Goal: Check status: Check status

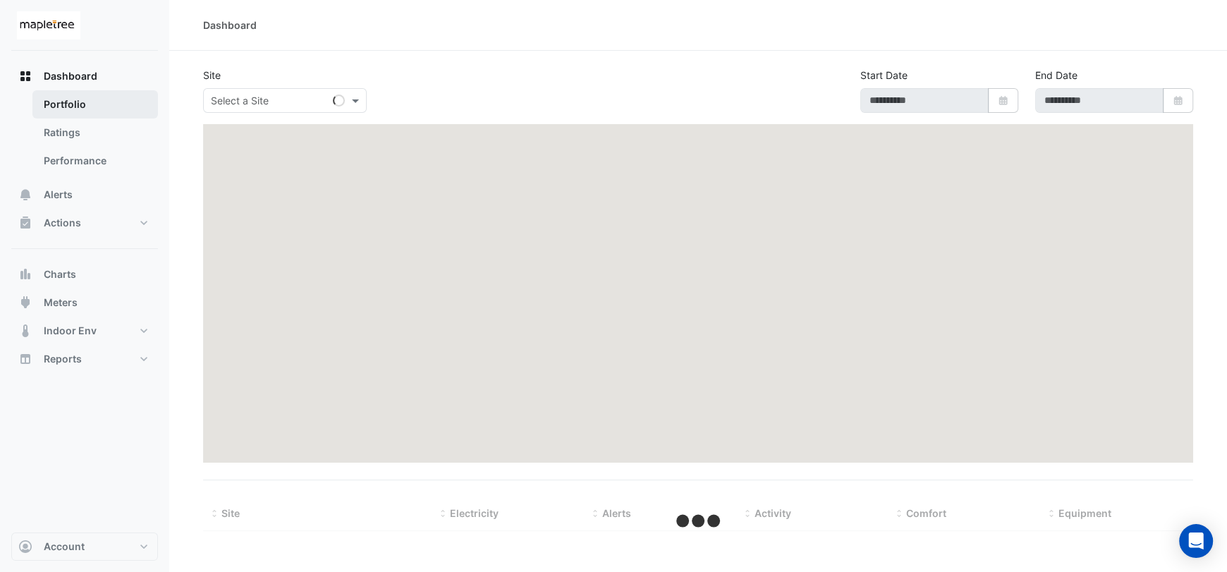
type input "**********"
select select "***"
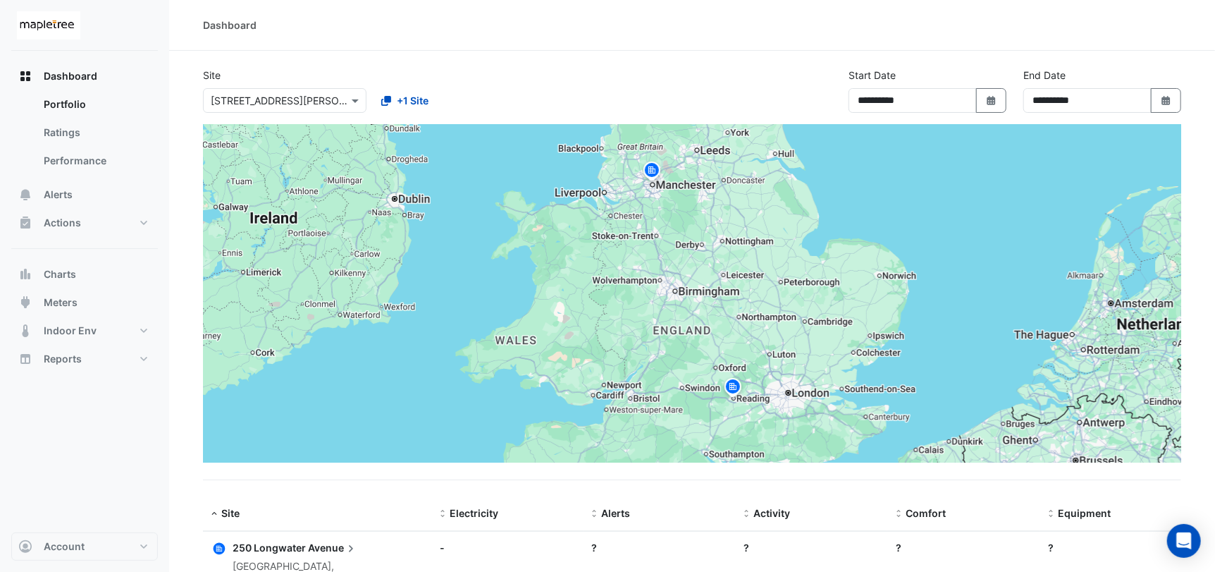
click at [260, 104] on input "text" at bounding box center [271, 101] width 120 height 15
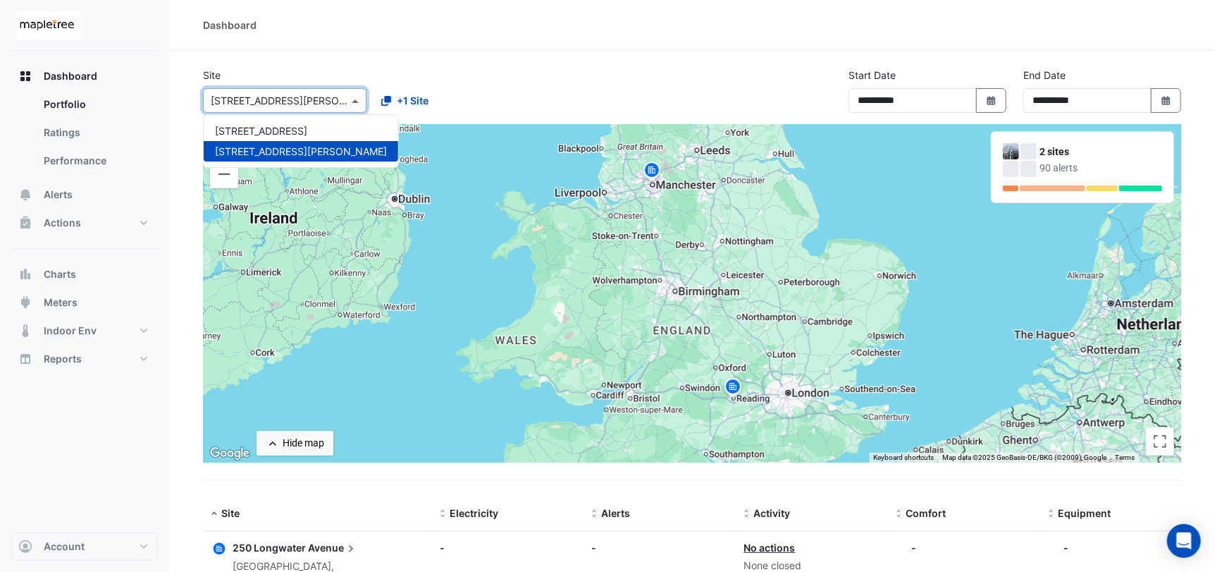
click at [651, 188] on div "To activate drag with keyboard, press Alt + Enter. Once in keyboard drag state,…" at bounding box center [692, 293] width 979 height 338
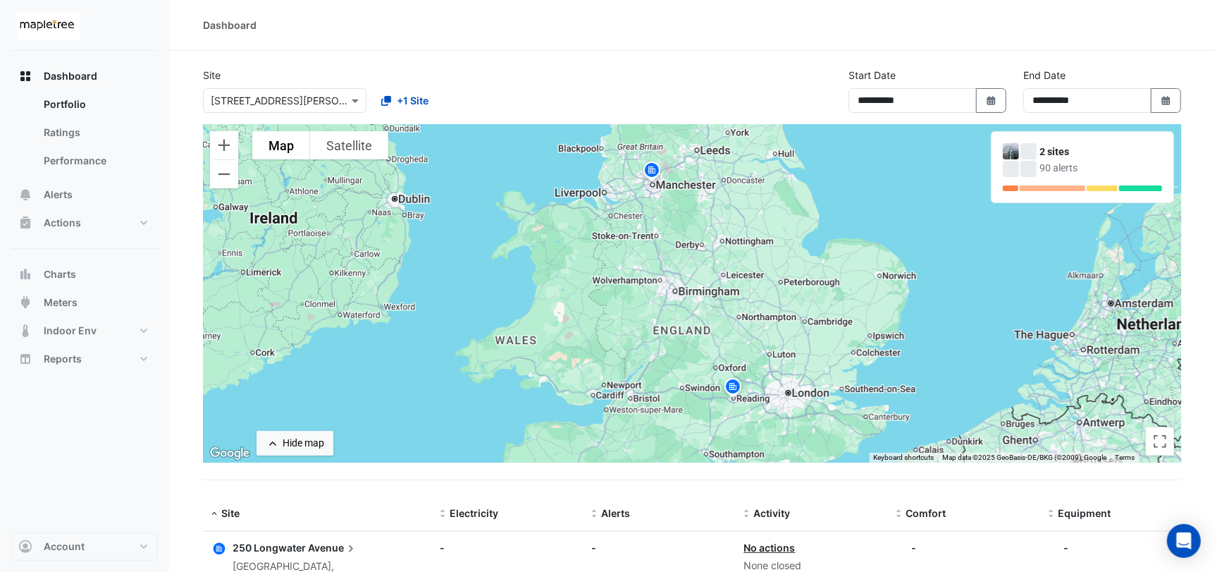
click at [1050, 149] on div "2 sites" at bounding box center [1101, 152] width 123 height 15
click at [690, 188] on div "To activate drag with keyboard, press Alt + Enter. Once in keyboard drag state,…" at bounding box center [692, 293] width 979 height 338
click at [649, 170] on img at bounding box center [652, 172] width 23 height 25
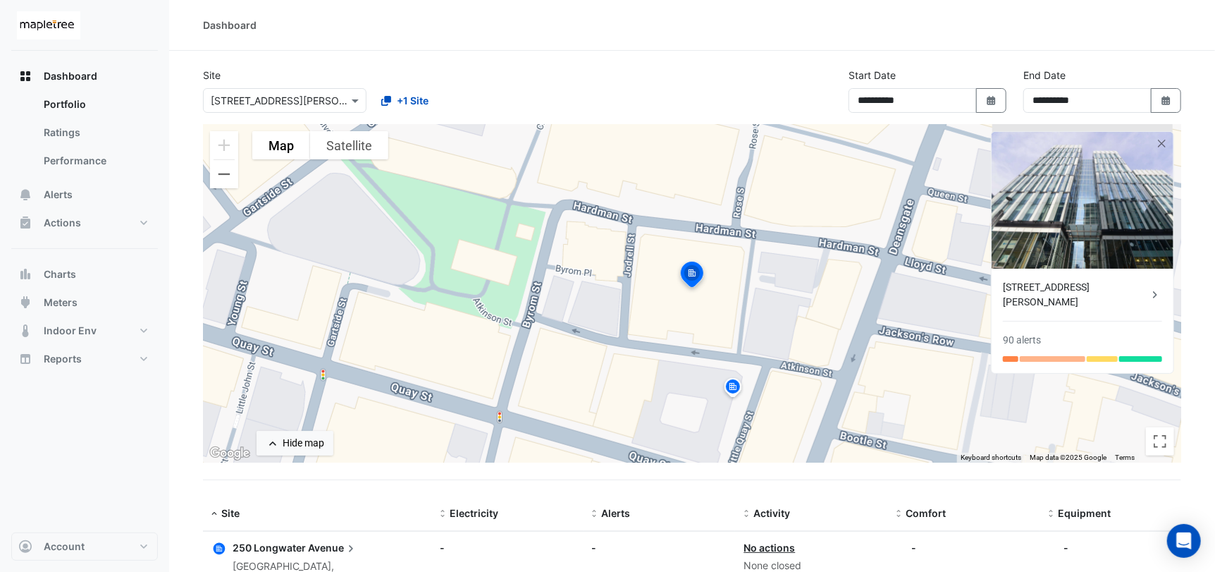
click at [1108, 285] on div "[STREET_ADDRESS][PERSON_NAME]" at bounding box center [1075, 295] width 145 height 30
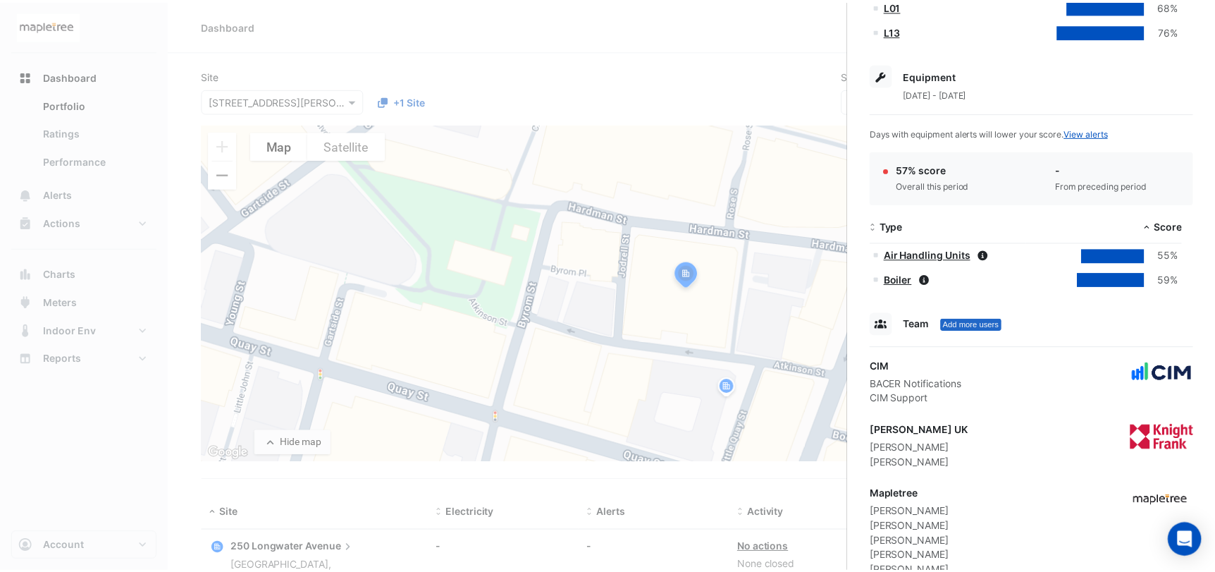
scroll to position [637, 0]
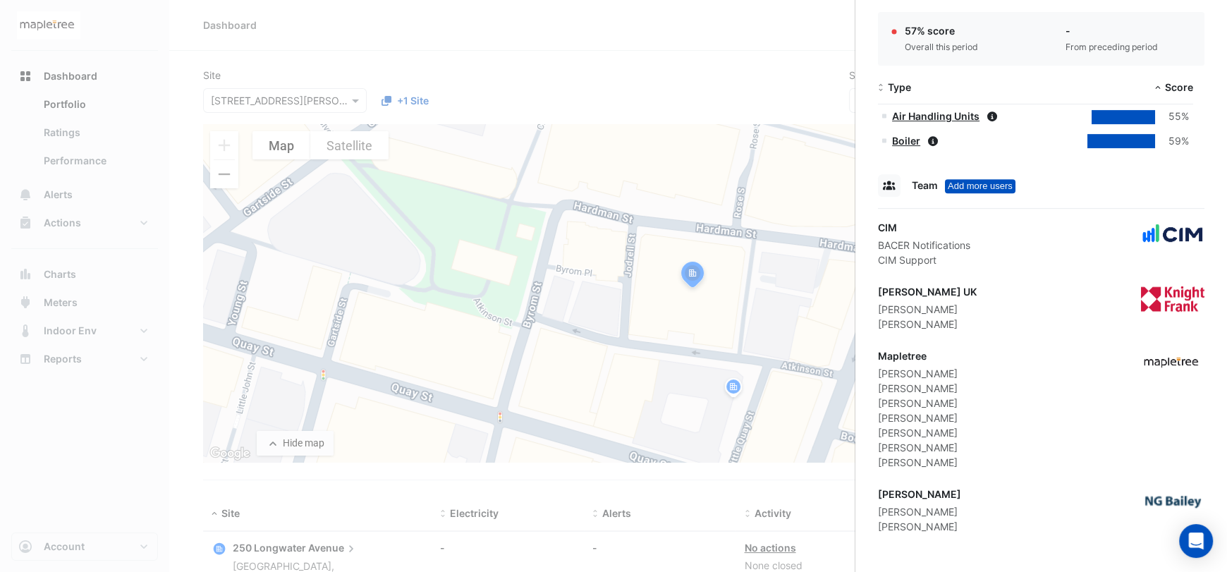
click at [99, 359] on ngb-offcanvas-backdrop at bounding box center [613, 286] width 1227 height 572
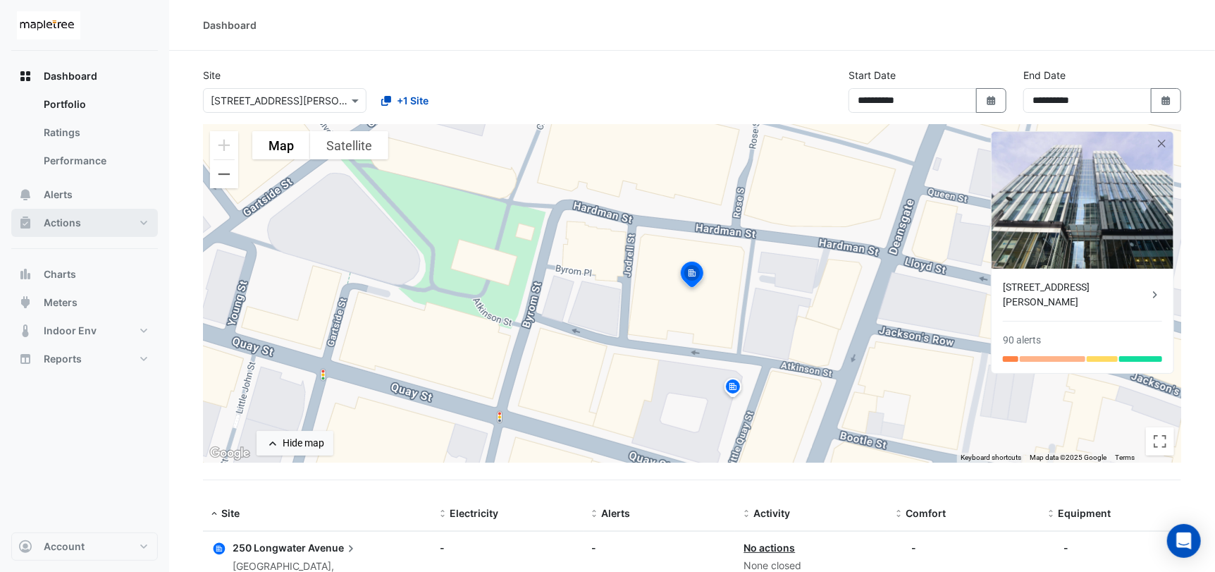
click at [73, 225] on span "Actions" at bounding box center [62, 223] width 37 height 14
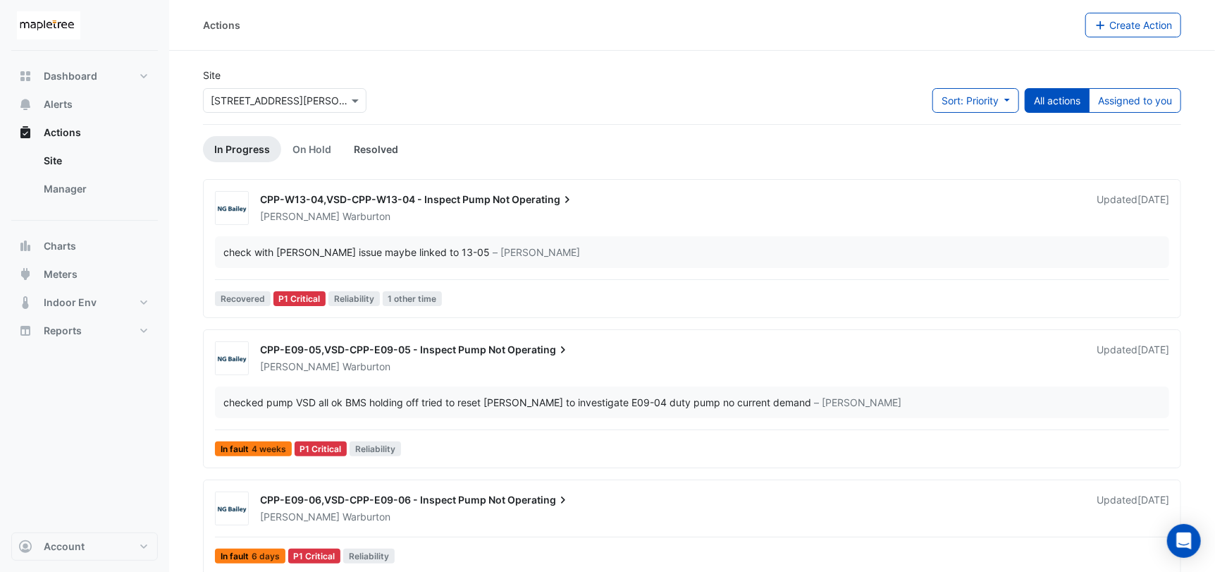
click at [377, 152] on link "Resolved" at bounding box center [376, 149] width 67 height 26
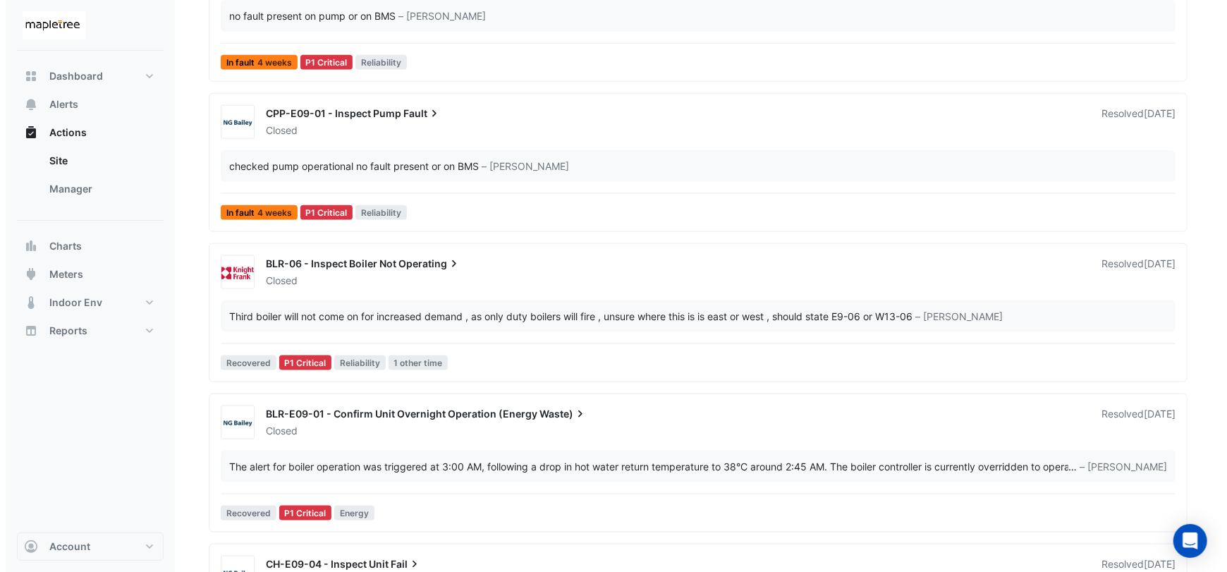
scroll to position [1128, 0]
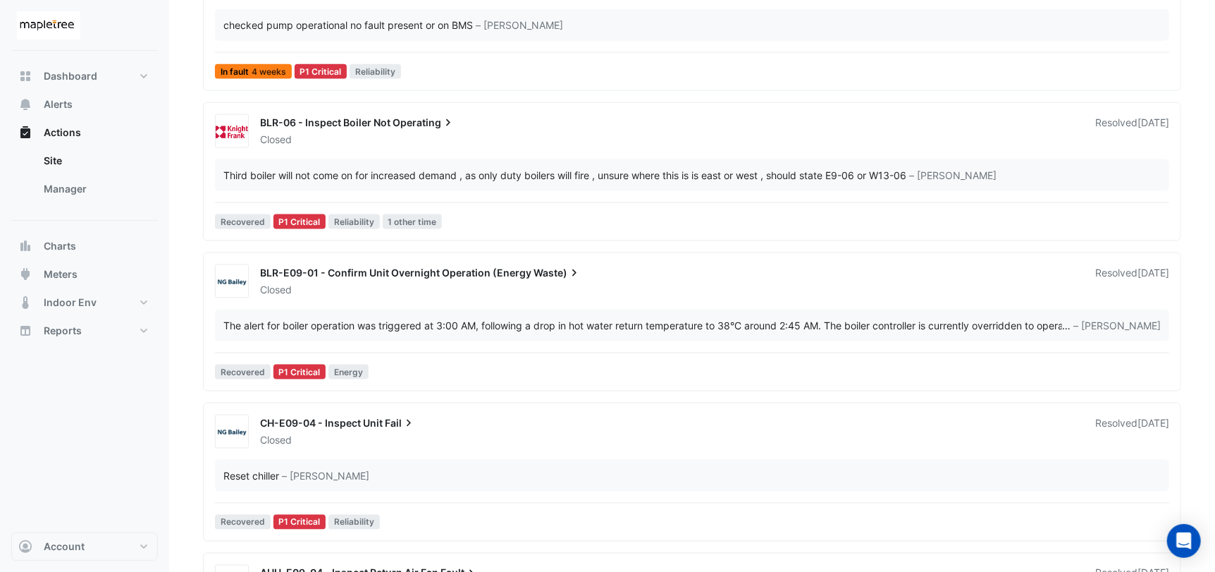
click at [622, 278] on div "BLR-E09-01 - Confirm Unit Overnight Operation (Energy Waste)" at bounding box center [669, 274] width 819 height 17
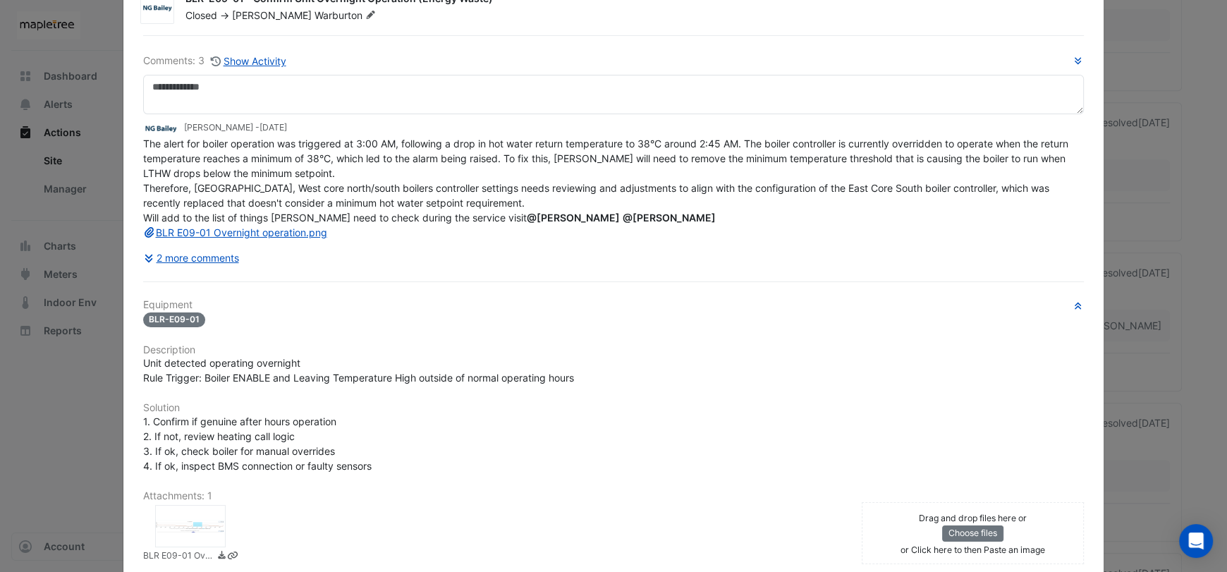
scroll to position [33, 0]
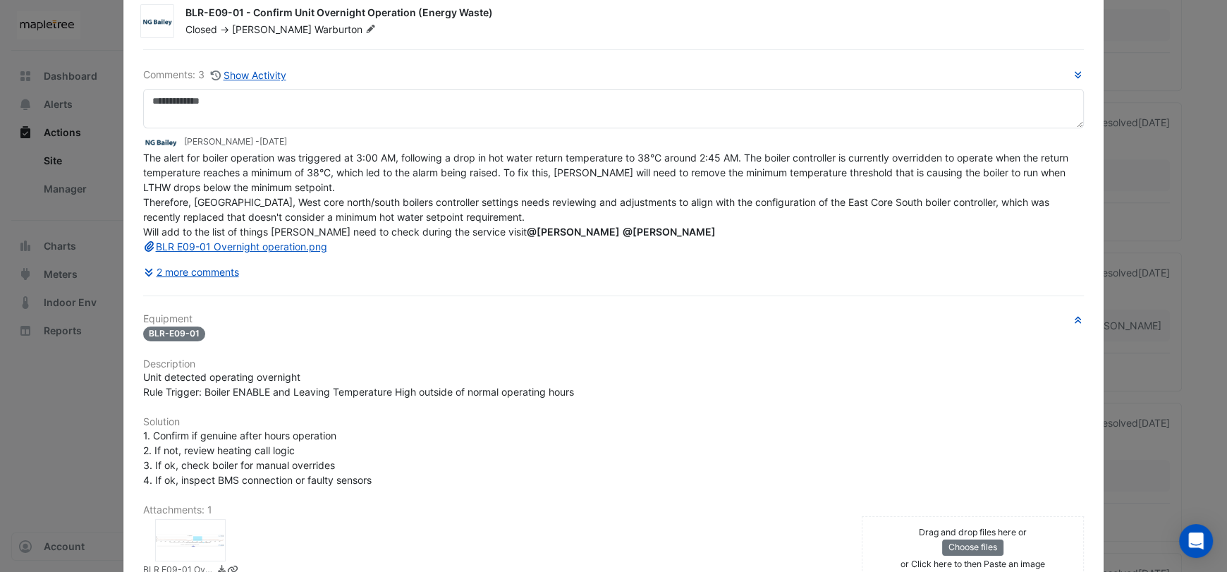
click at [1157, 346] on ngb-modal-window "BLR-E09-01 - Confirm Unit Overnight Operation (Energy Waste) Closed -> [PERSON_…" at bounding box center [613, 286] width 1227 height 572
click at [1170, 71] on ngb-modal-window "BLR-E09-01 - Confirm Unit Overnight Operation (Energy Waste) Closed -> [PERSON_…" at bounding box center [613, 286] width 1227 height 572
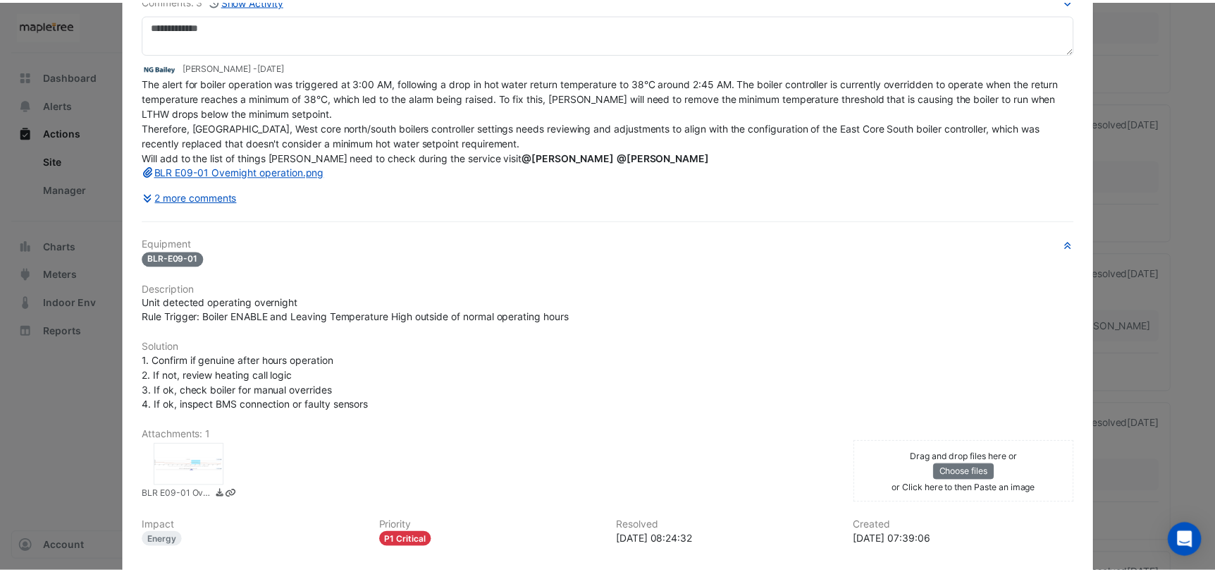
scroll to position [0, 0]
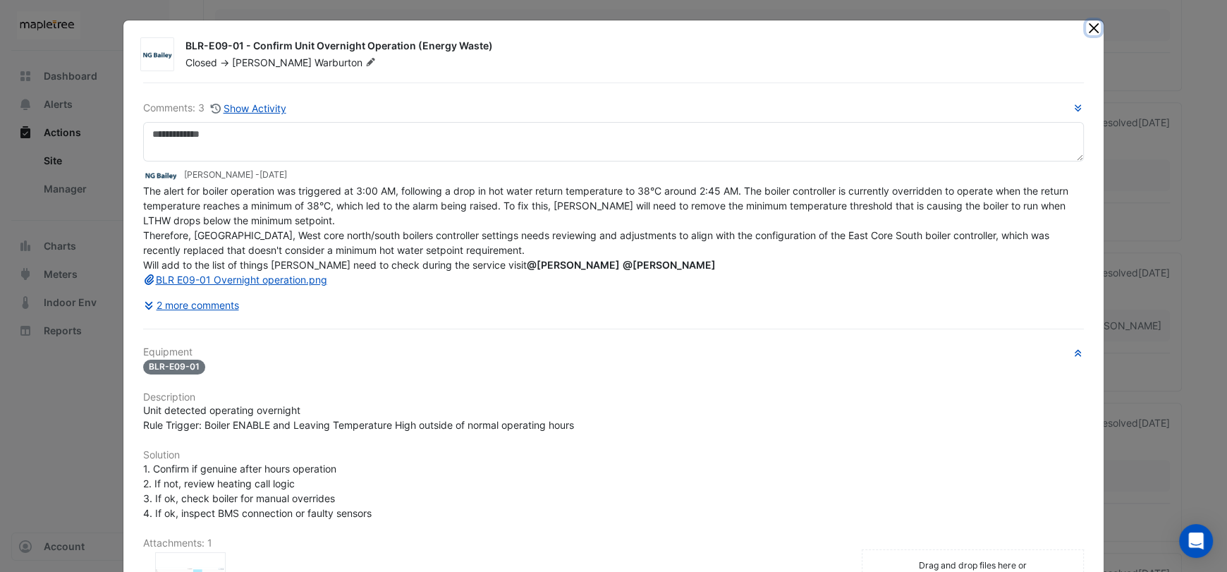
click at [1086, 30] on button "Close" at bounding box center [1093, 27] width 15 height 15
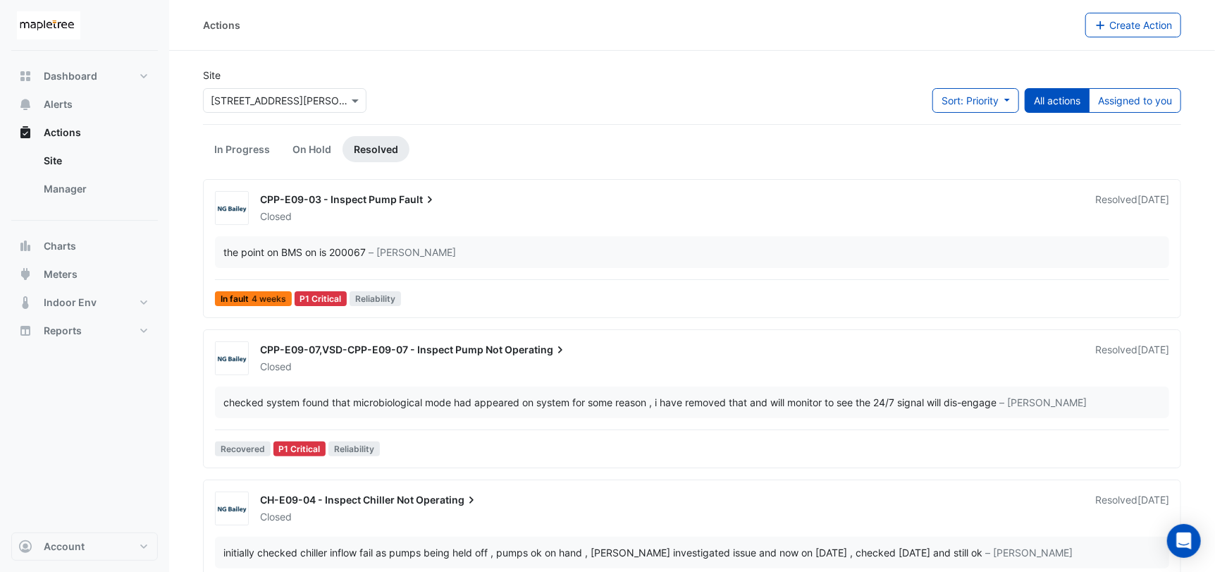
click at [448, 197] on div "CPP-E09-03 - Inspect Pump Fault" at bounding box center [669, 200] width 819 height 17
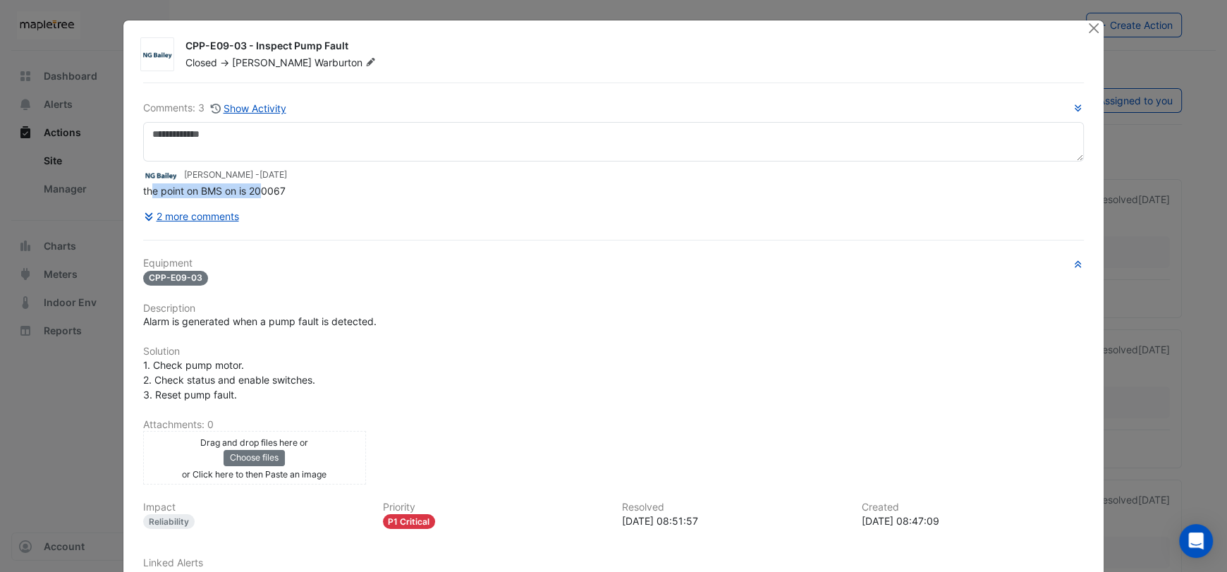
drag, startPoint x: 245, startPoint y: 190, endPoint x: 147, endPoint y: 191, distance: 98.7
click at [147, 190] on span "the point on BMS on is 200067" at bounding box center [214, 191] width 142 height 12
click at [183, 212] on button "2 more comments" at bounding box center [191, 216] width 97 height 25
click at [1086, 31] on button "Close" at bounding box center [1093, 27] width 15 height 15
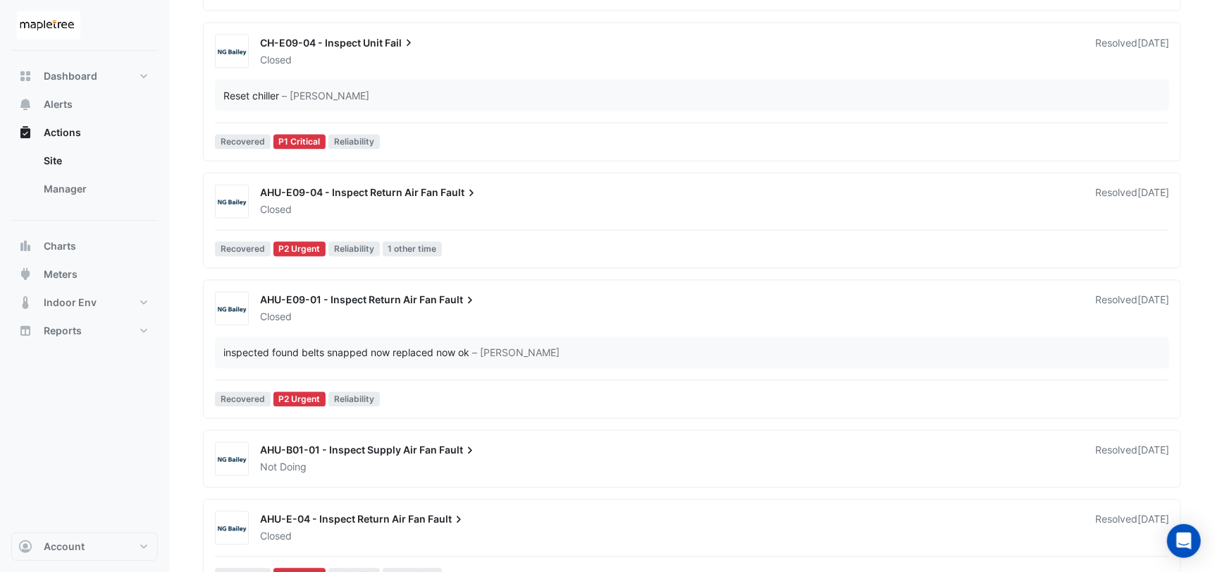
scroll to position [1550, 0]
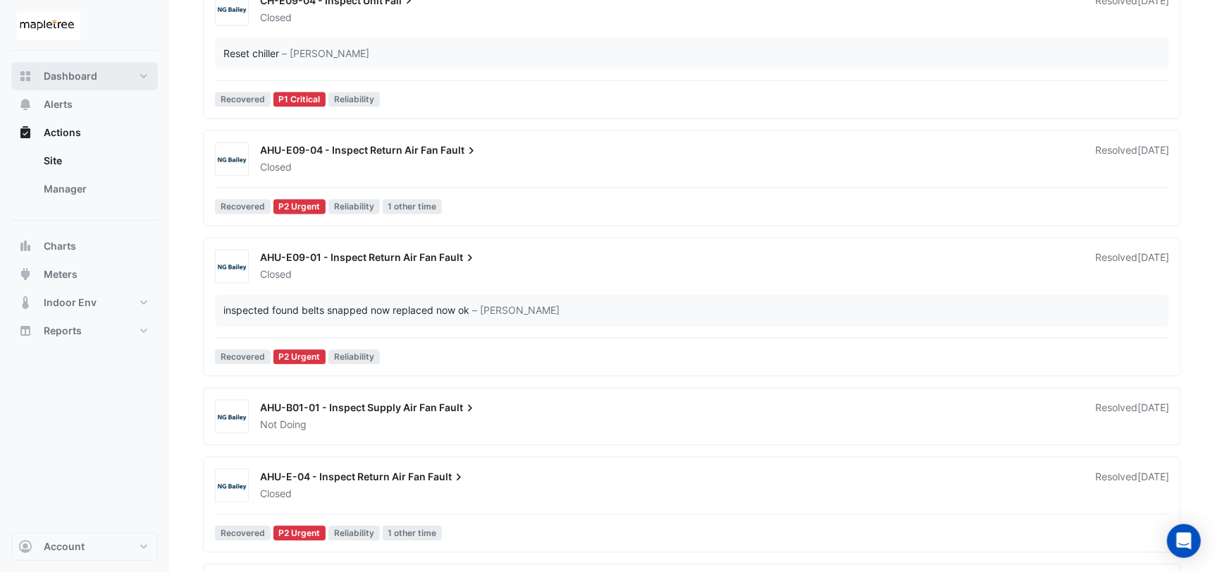
click at [81, 77] on span "Dashboard" at bounding box center [71, 76] width 54 height 14
select select "***"
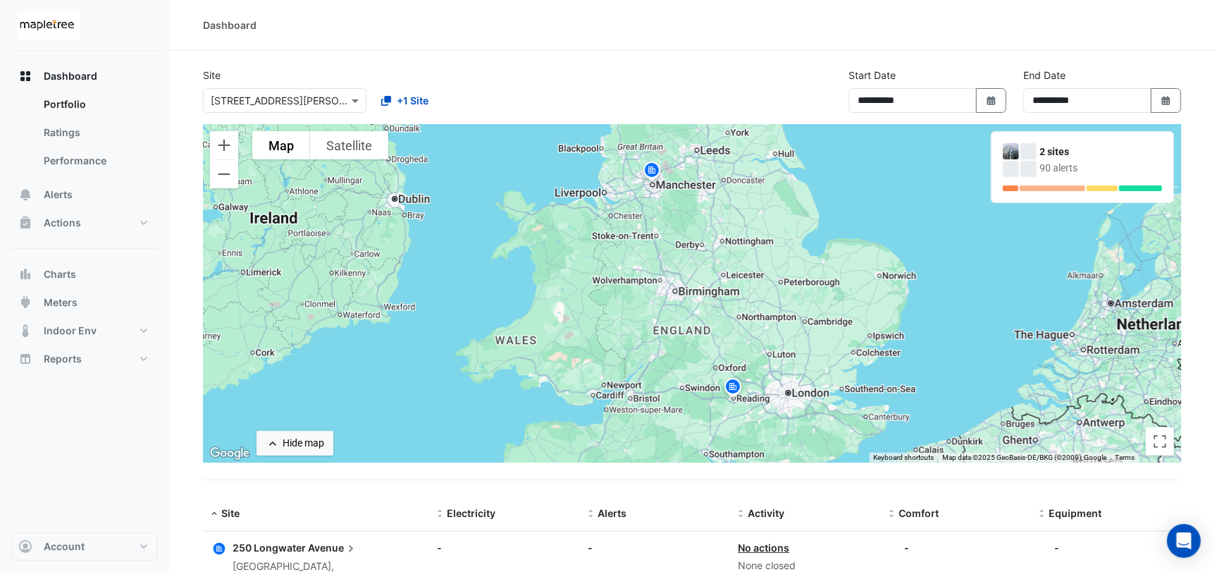
click at [653, 168] on img at bounding box center [652, 172] width 23 height 25
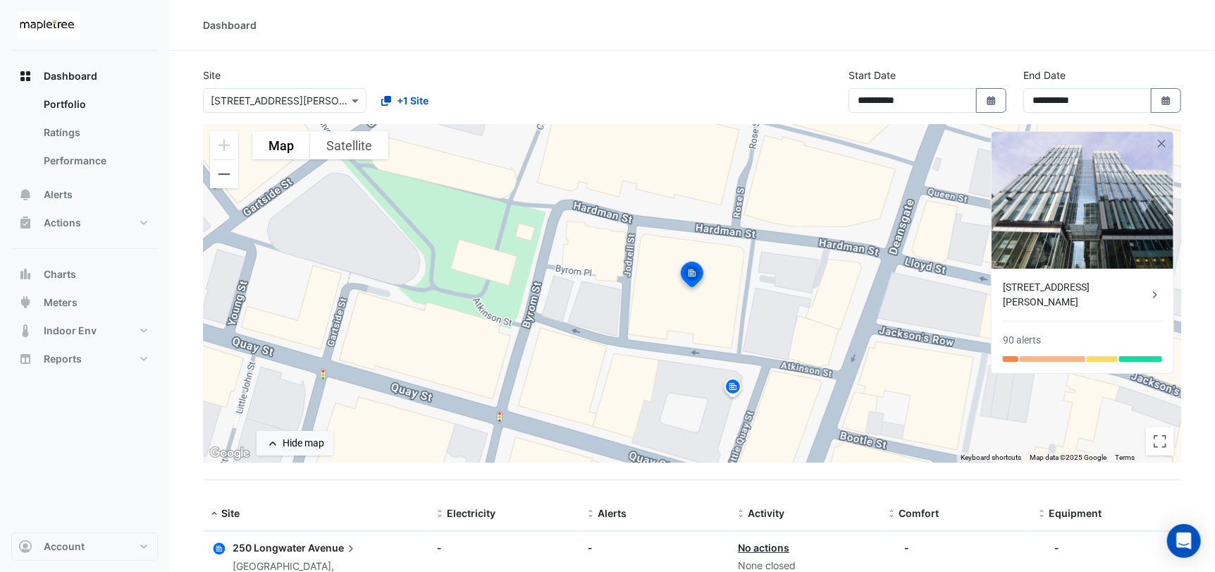
click at [1079, 282] on div "[STREET_ADDRESS][PERSON_NAME]" at bounding box center [1075, 295] width 145 height 30
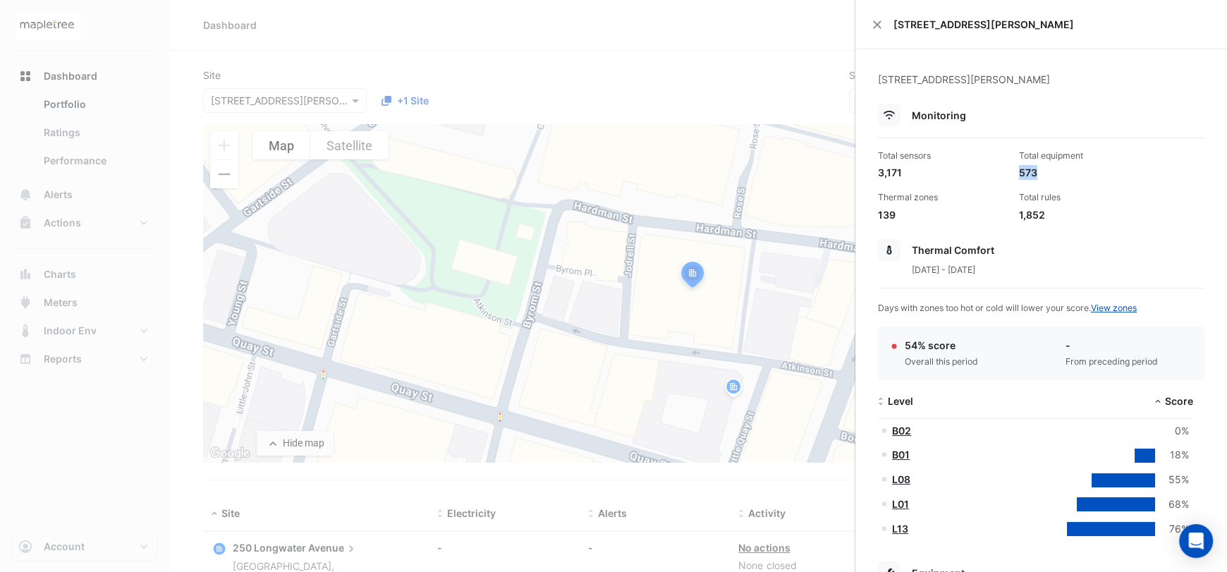
drag, startPoint x: 1038, startPoint y: 173, endPoint x: 1011, endPoint y: 171, distance: 27.6
click at [1013, 171] on div "Total equipment 573" at bounding box center [1083, 164] width 141 height 30
click at [1094, 174] on div "573" at bounding box center [1084, 172] width 130 height 15
drag, startPoint x: 1015, startPoint y: 173, endPoint x: 1035, endPoint y: 172, distance: 19.8
click at [1035, 172] on div "573" at bounding box center [1084, 172] width 130 height 15
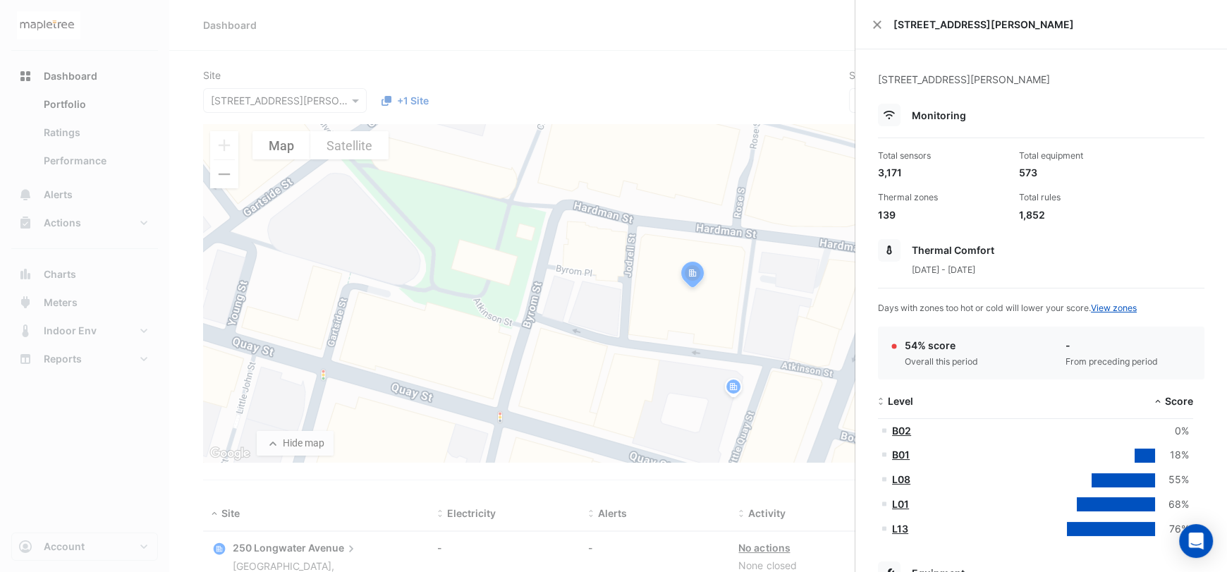
click at [901, 212] on div "139" at bounding box center [943, 214] width 130 height 15
drag, startPoint x: 885, startPoint y: 213, endPoint x: 939, endPoint y: 227, distance: 56.1
click at [880, 214] on div "139" at bounding box center [943, 214] width 130 height 15
click at [1130, 219] on div "1,852" at bounding box center [1084, 214] width 130 height 15
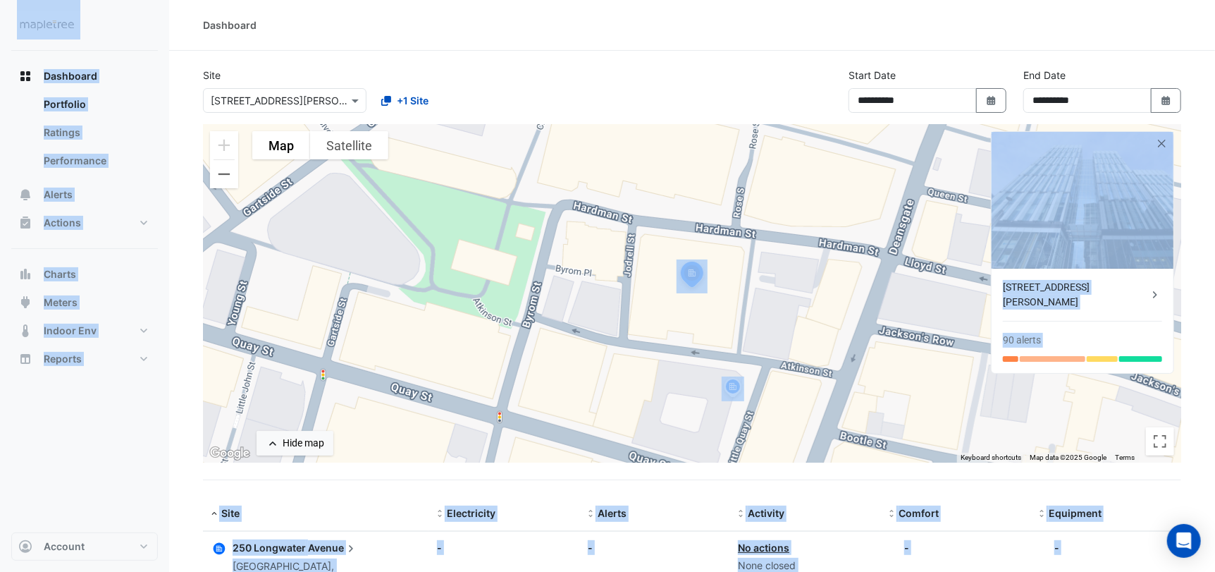
drag, startPoint x: 809, startPoint y: 286, endPoint x: 683, endPoint y: 310, distance: 128.6
click at [660, 183] on div "To activate drag with keyboard, press Alt + Enter. Once in keyboard drag state,…" at bounding box center [692, 293] width 979 height 338
click at [682, 186] on div "To activate drag with keyboard, press Alt + Enter. Once in keyboard drag state,…" at bounding box center [692, 293] width 979 height 338
click at [620, 166] on div "To activate drag with keyboard, press Alt + Enter. Once in keyboard drag state,…" at bounding box center [692, 293] width 979 height 338
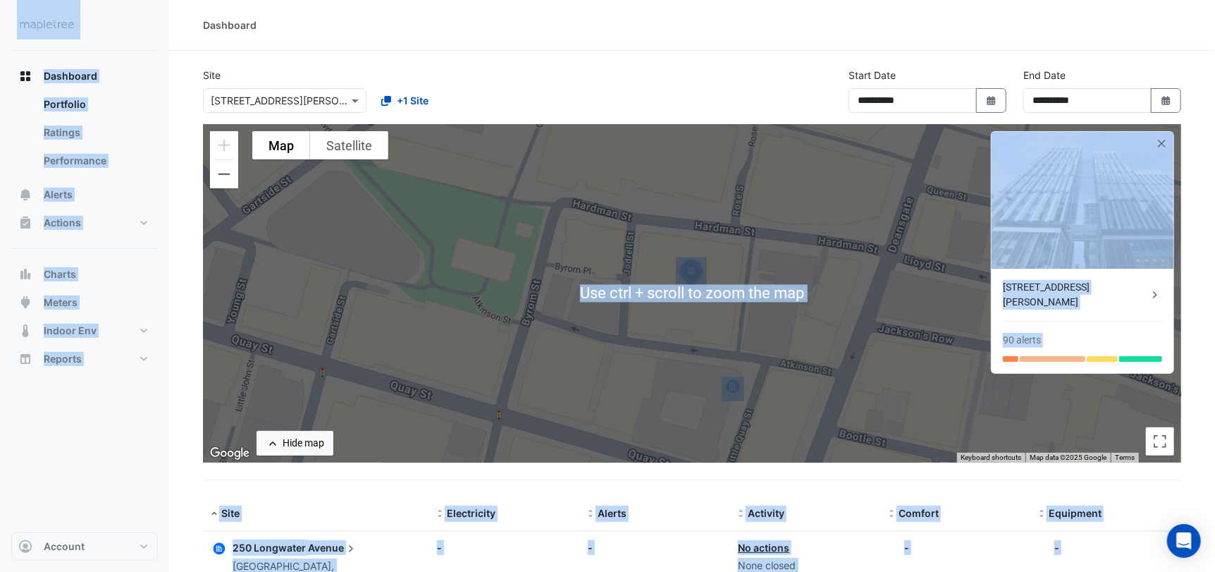
click at [705, 167] on div "To activate drag with keyboard, press Alt + Enter. Once in keyboard drag state,…" at bounding box center [692, 293] width 979 height 338
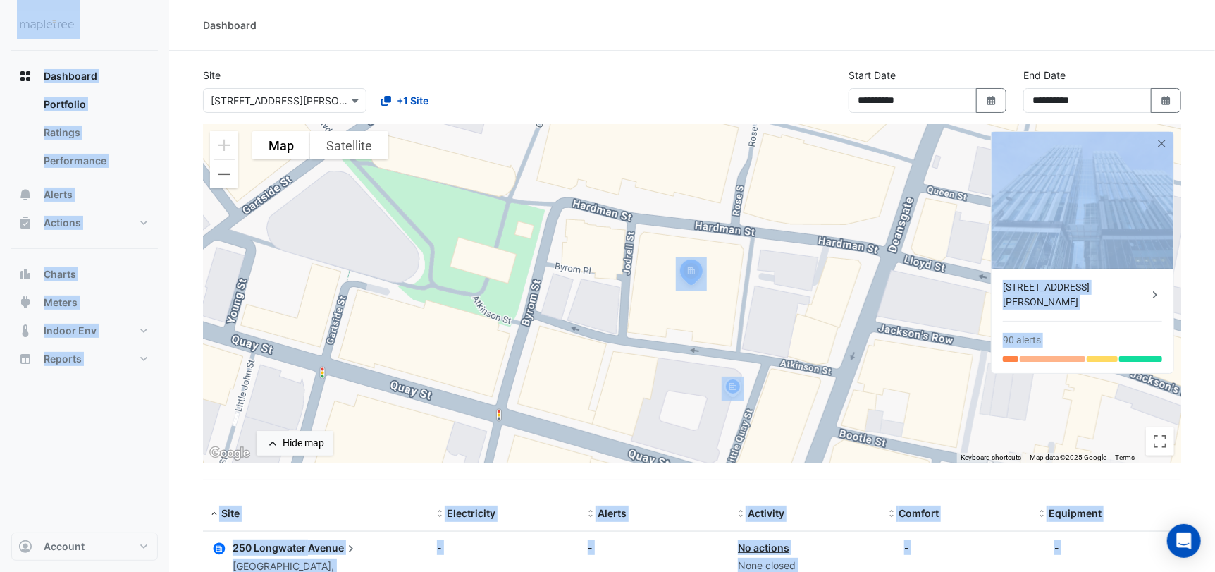
click at [752, 238] on div "To activate drag with keyboard, press Alt + Enter. Once in keyboard drag state,…" at bounding box center [692, 293] width 979 height 338
click at [654, 231] on div "To activate drag with keyboard, press Alt + Enter. Once in keyboard drag state,…" at bounding box center [692, 293] width 979 height 338
click at [501, 280] on div "To activate drag with keyboard, press Alt + Enter. Once in keyboard drag state,…" at bounding box center [692, 293] width 979 height 338
click at [114, 446] on div "Dashboard Portfolio Ratings Performance Alerts Actions Site Manager Charts" at bounding box center [84, 292] width 147 height 482
click at [116, 431] on div "Dashboard Portfolio Ratings Performance Alerts Actions Site Manager Charts" at bounding box center [84, 292] width 147 height 482
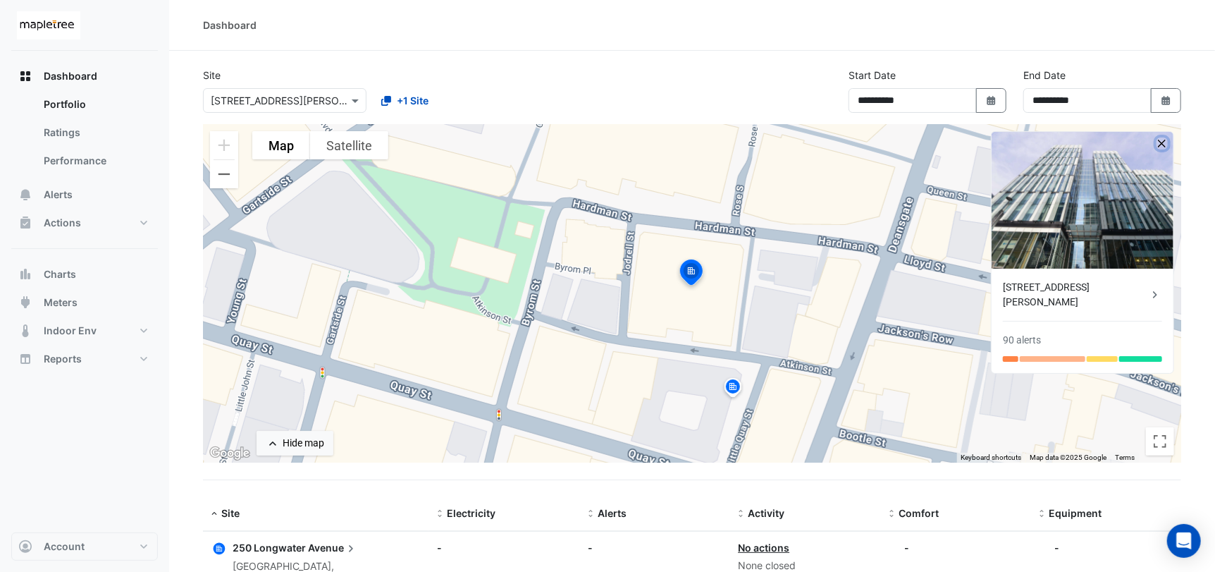
click at [1158, 142] on button "button" at bounding box center [1163, 143] width 12 height 12
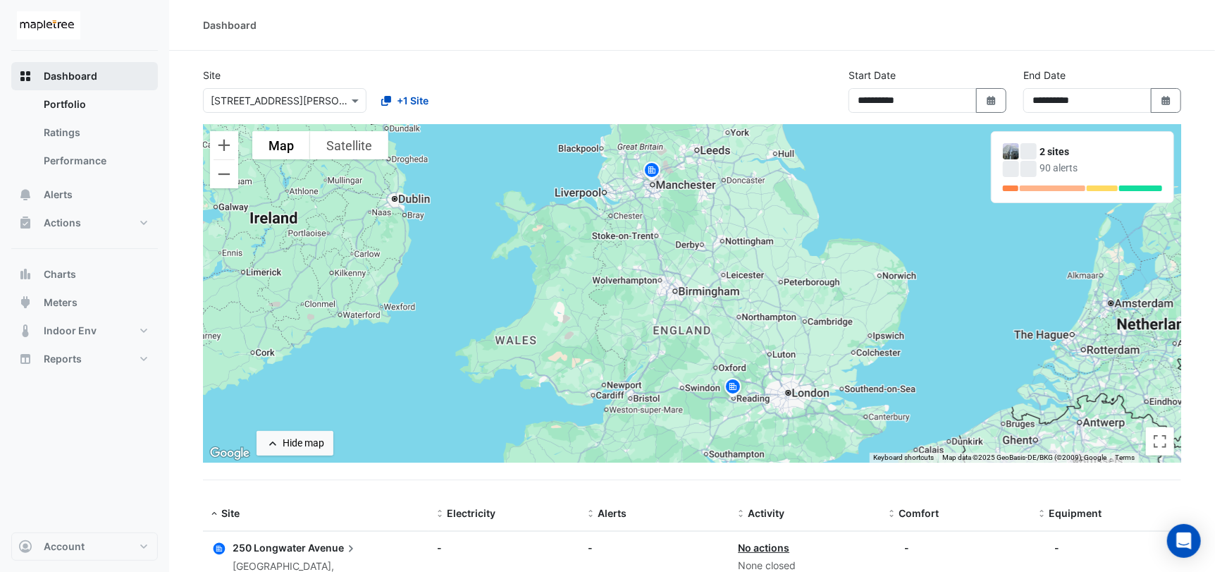
click at [71, 76] on span "Dashboard" at bounding box center [71, 76] width 54 height 14
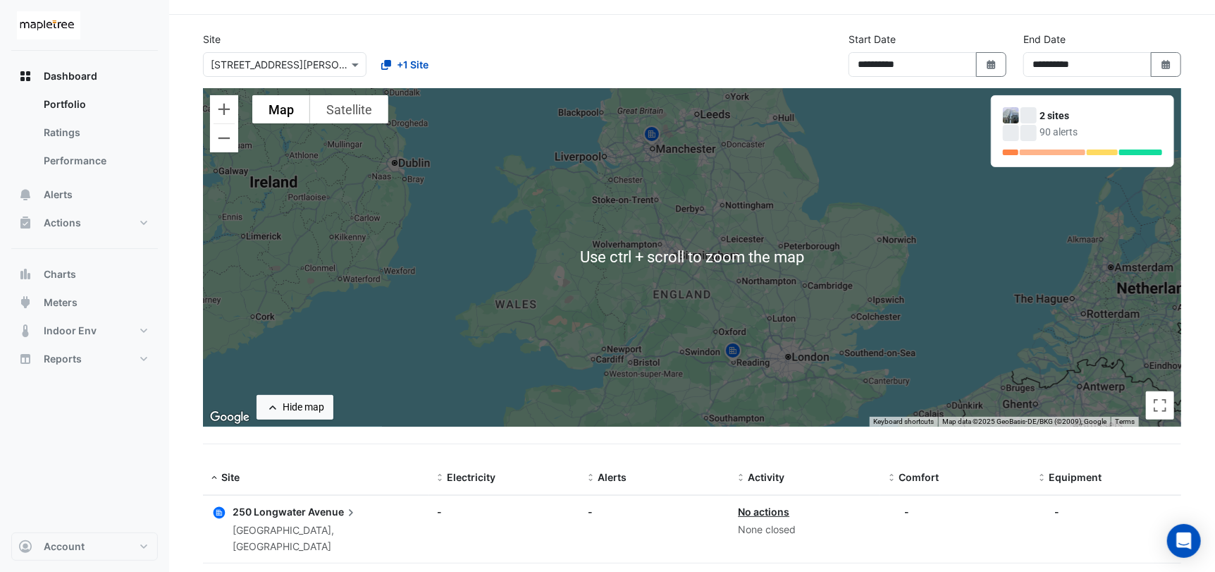
scroll to position [70, 0]
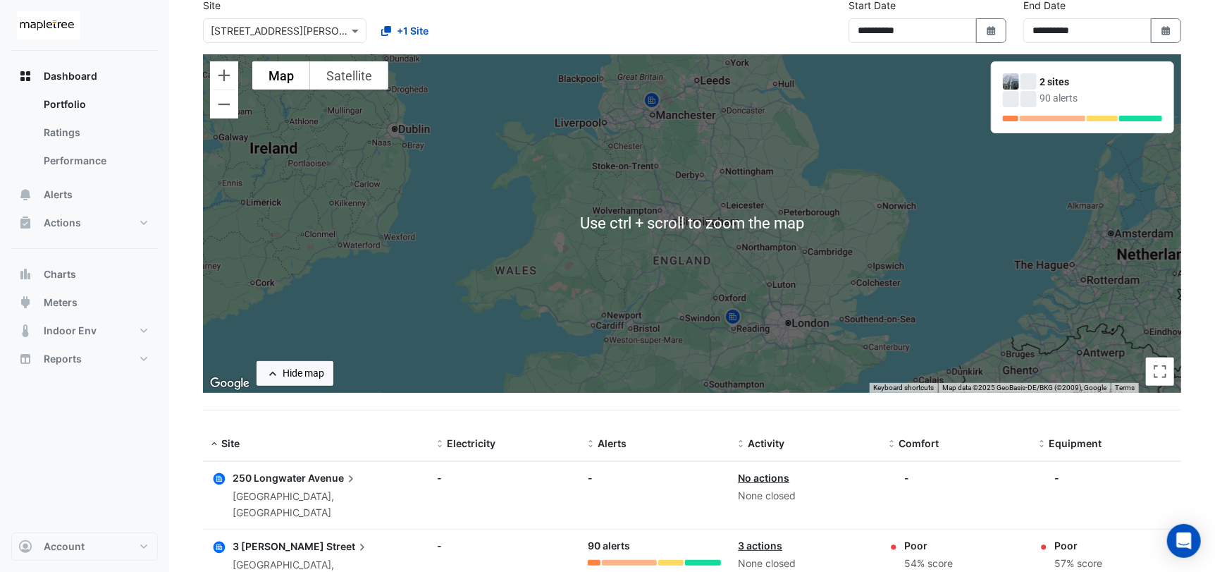
click at [133, 424] on div "Dashboard Portfolio Ratings Performance Alerts Actions Site Manager Charts" at bounding box center [84, 292] width 147 height 482
